Goal: Find specific page/section: Find specific page/section

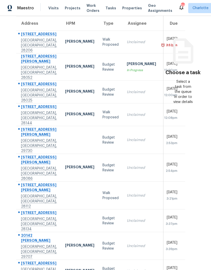
scroll to position [43, 0]
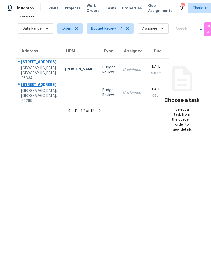
click at [70, 109] on icon at bounding box center [69, 110] width 2 height 3
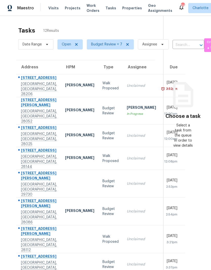
scroll to position [0, 0]
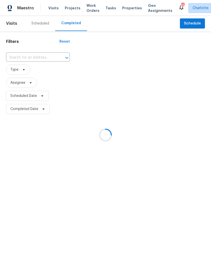
click at [37, 59] on div at bounding box center [105, 135] width 211 height 270
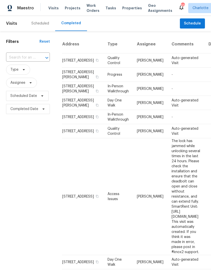
click at [30, 62] on input "text" at bounding box center [21, 58] width 30 height 8
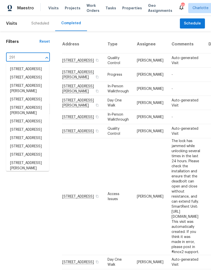
type input "2916"
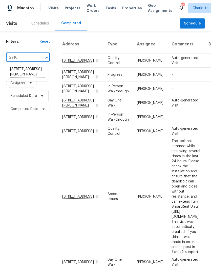
click at [34, 72] on li "[STREET_ADDRESS][PERSON_NAME]" at bounding box center [27, 72] width 43 height 14
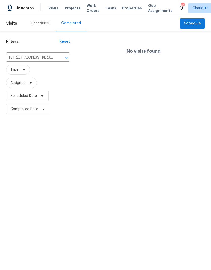
click at [22, 9] on span "Maestro" at bounding box center [25, 8] width 17 height 5
